Goal: Task Accomplishment & Management: Use online tool/utility

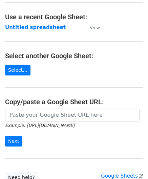
scroll to position [34, 0]
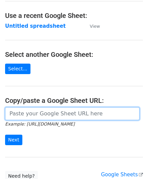
click at [29, 113] on input "url" at bounding box center [72, 113] width 134 height 13
paste input "https://docs.google.com/spreadsheets/d/1LAYeREfiDq40fOaPJe2N3DFNw78kEMx72rb2R1F…"
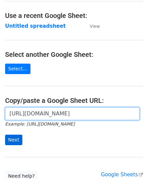
type input "https://docs.google.com/spreadsheets/d/1LAYeREfiDq40fOaPJe2N3DFNw78kEMx72rb2R1F…"
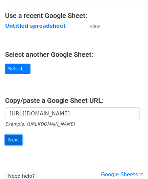
click at [16, 140] on input "Next" at bounding box center [13, 139] width 17 height 10
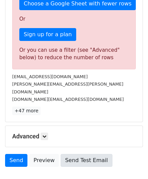
scroll to position [228, 0]
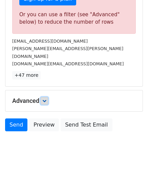
click at [44, 99] on icon at bounding box center [44, 101] width 4 height 4
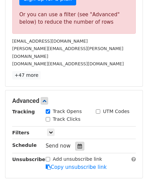
click at [76, 142] on div at bounding box center [79, 146] width 9 height 9
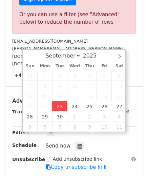
type input "[DATE] 12:00"
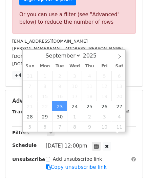
scroll to position [0, 0]
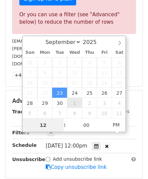
paste input "4"
type input "4"
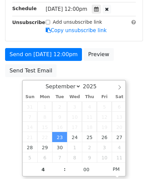
type input "[DATE] 16:00"
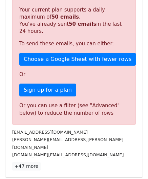
scroll to position [310, 0]
